Goal: Task Accomplishment & Management: Use online tool/utility

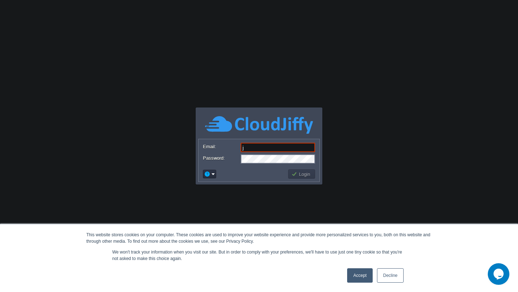
type input "[EMAIL_ADDRESS][DOMAIN_NAME]"
click at [300, 175] on button "Login" at bounding box center [301, 174] width 21 height 6
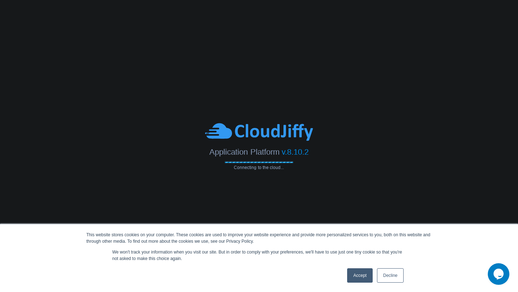
click at [354, 278] on link "Accept" at bounding box center [360, 275] width 26 height 14
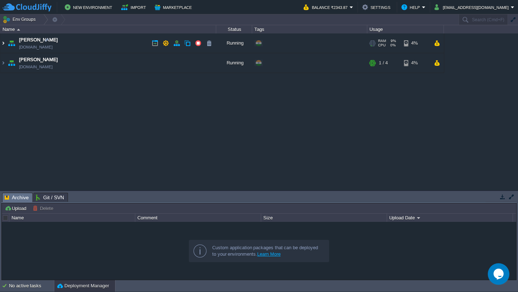
click at [1, 44] on img at bounding box center [3, 42] width 6 height 19
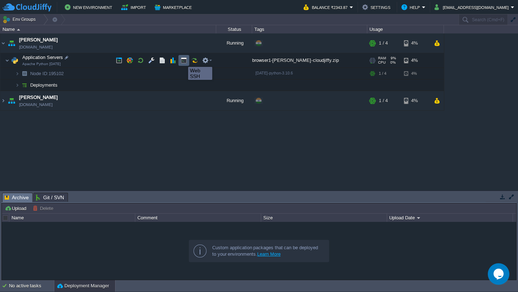
click at [183, 60] on button "button" at bounding box center [183, 60] width 6 height 6
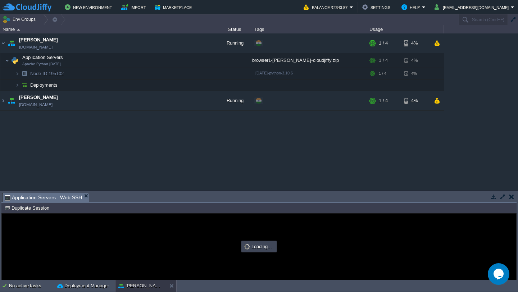
click at [504, 194] on button "button" at bounding box center [502, 196] width 6 height 6
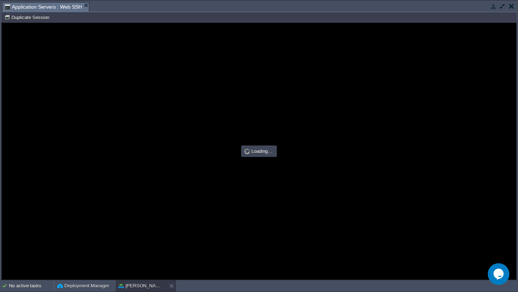
type input "#000000"
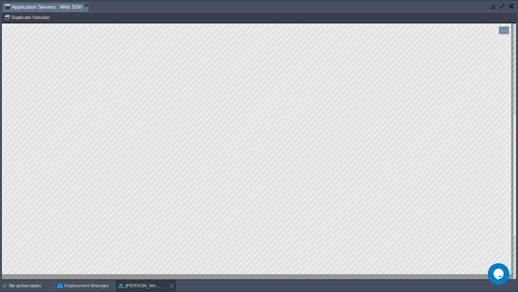
click at [515, 124] on div at bounding box center [514, 151] width 3 height 256
click at [505, 212] on div at bounding box center [259, 151] width 514 height 256
click at [513, 5] on button "button" at bounding box center [511, 6] width 5 height 6
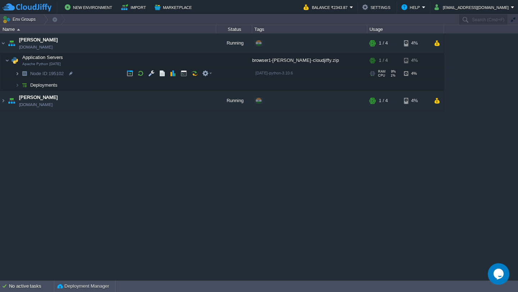
click at [17, 72] on img at bounding box center [17, 73] width 4 height 11
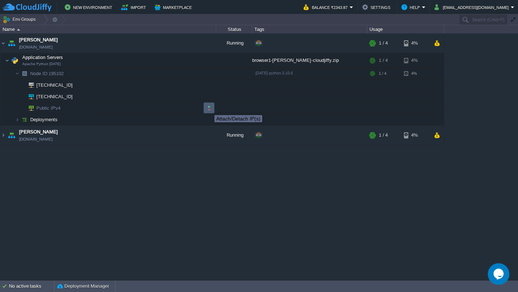
click at [209, 109] on button "button" at bounding box center [209, 108] width 6 height 6
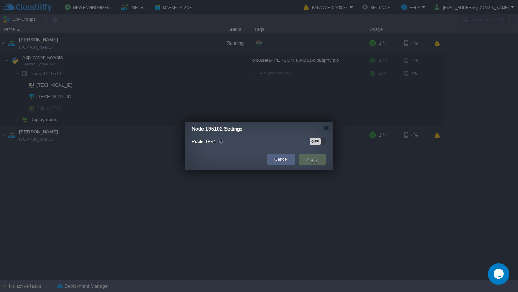
click at [319, 140] on div "OFF" at bounding box center [314, 141] width 11 height 7
click at [313, 159] on button "Apply" at bounding box center [312, 159] width 16 height 9
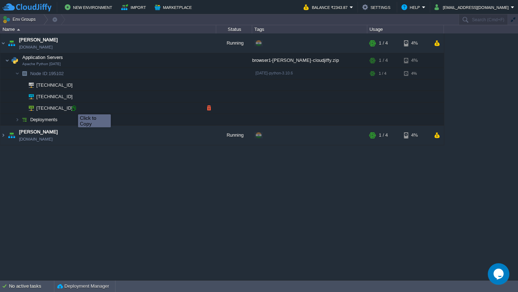
click at [73, 108] on div at bounding box center [73, 108] width 6 height 6
